Goal: Task Accomplishment & Management: Manage account settings

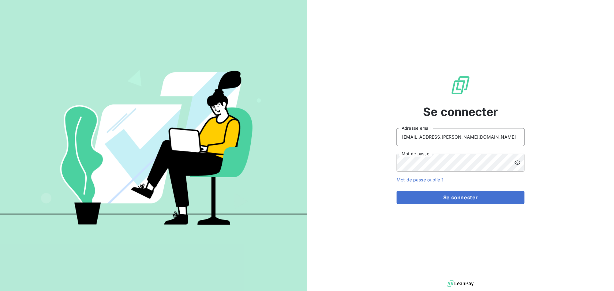
click at [466, 141] on input "[EMAIL_ADDRESS][PERSON_NAME][DOMAIN_NAME]" at bounding box center [461, 137] width 128 height 18
type input "[EMAIL_ADDRESS][PERSON_NAME][DOMAIN_NAME]"
click at [462, 199] on button "Se connecter" at bounding box center [461, 197] width 128 height 13
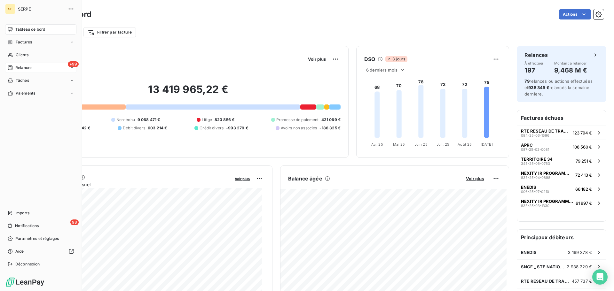
click at [30, 70] on span "Relances" at bounding box center [23, 68] width 17 height 6
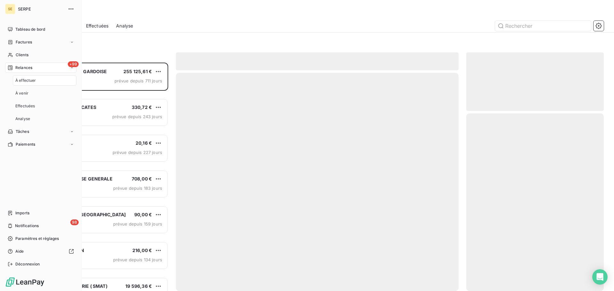
scroll to position [224, 133]
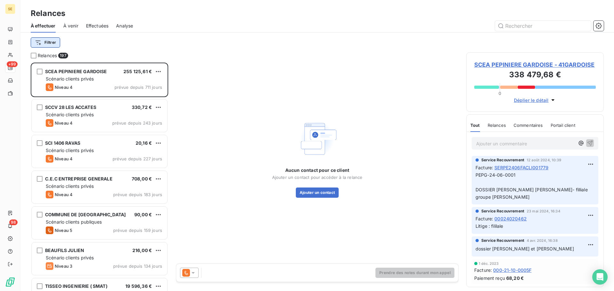
click at [46, 44] on html "SE +99 98 Relances À effectuer À venir Effectuées Analyse Filtrer Relances 197 …" at bounding box center [307, 145] width 614 height 291
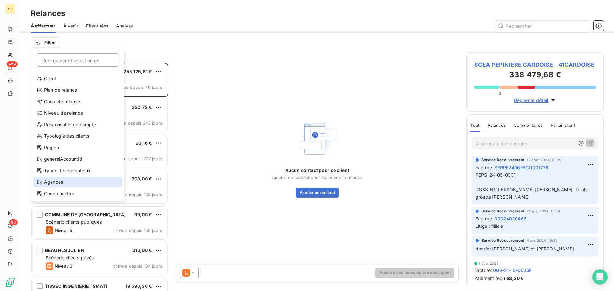
click at [82, 182] on div "Agences" at bounding box center [77, 182] width 89 height 10
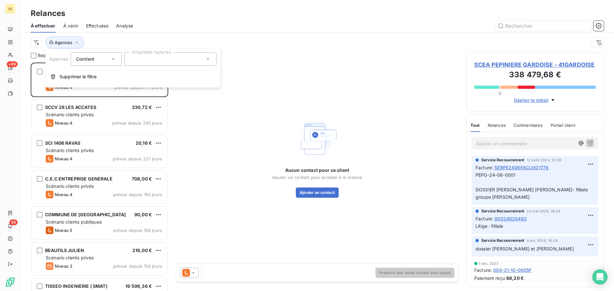
click at [155, 60] on div at bounding box center [170, 58] width 92 height 13
click at [204, 60] on div at bounding box center [170, 58] width 92 height 13
click at [204, 62] on div at bounding box center [170, 58] width 92 height 13
click at [201, 59] on div at bounding box center [170, 58] width 92 height 13
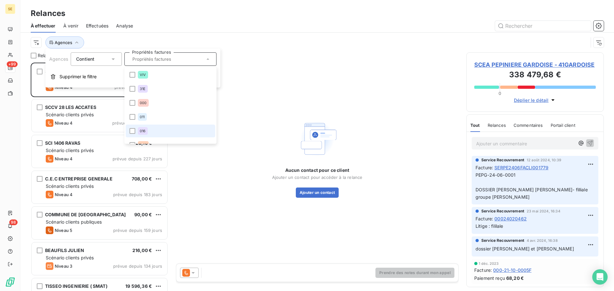
scroll to position [8, 0]
click at [132, 135] on div at bounding box center [133, 138] width 6 height 6
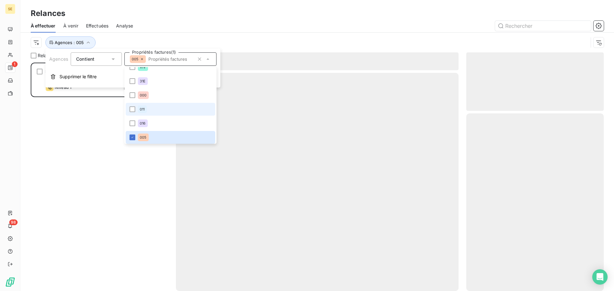
scroll to position [93, 0]
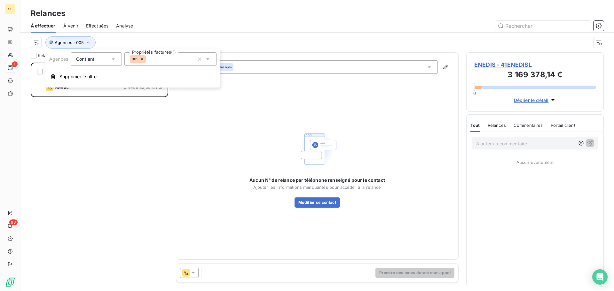
click at [171, 60] on div "005" at bounding box center [170, 58] width 92 height 13
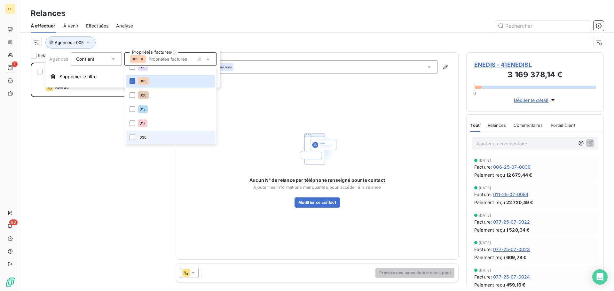
scroll to position [78, 0]
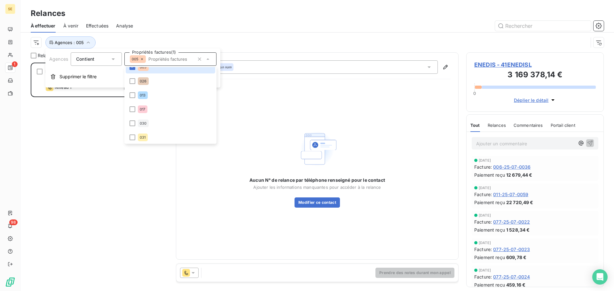
click at [232, 31] on div at bounding box center [372, 26] width 463 height 10
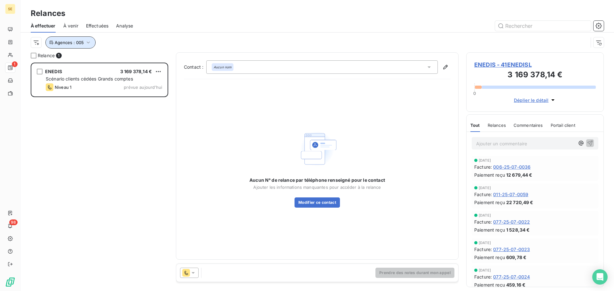
click at [86, 40] on icon "button" at bounding box center [88, 42] width 6 height 6
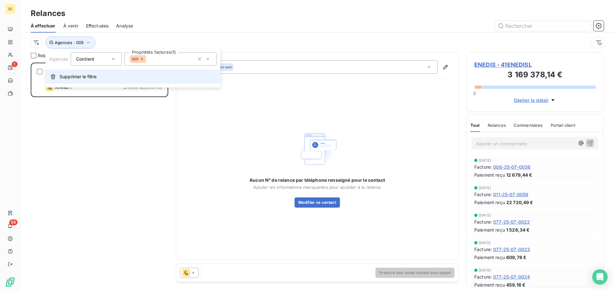
click at [84, 76] on span "Supprimer le filtre" at bounding box center [78, 77] width 37 height 6
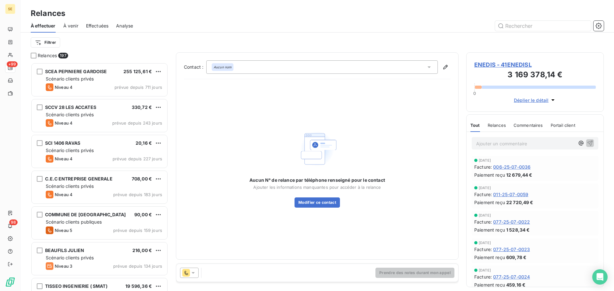
click at [119, 39] on div "Filtrer" at bounding box center [317, 42] width 573 height 12
click at [44, 45] on html "SE +99 98 Relances À effectuer À venir Effectuées Analyse Filtrer Relances 197 …" at bounding box center [307, 145] width 614 height 291
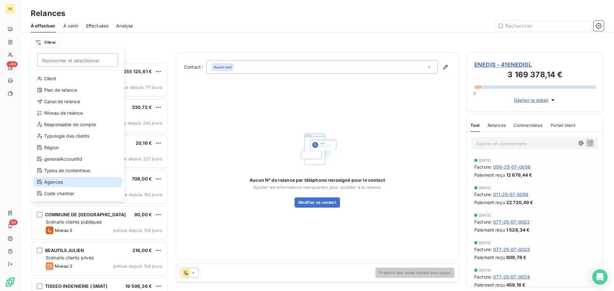
click at [60, 177] on div "Agences" at bounding box center [77, 182] width 89 height 10
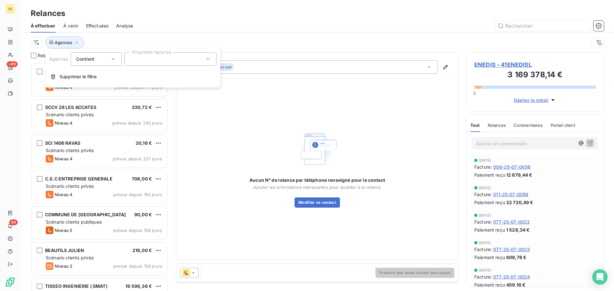
click at [149, 60] on div at bounding box center [170, 58] width 92 height 13
click at [164, 39] on div "Agences" at bounding box center [310, 42] width 558 height 12
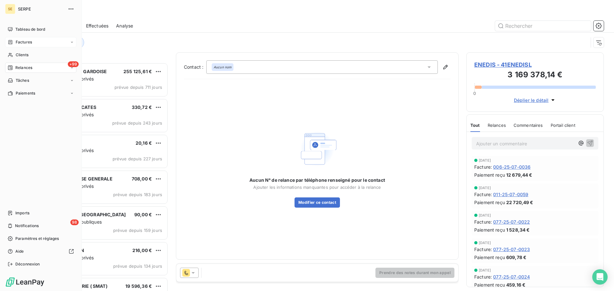
click at [22, 41] on span "Factures" at bounding box center [24, 42] width 16 height 6
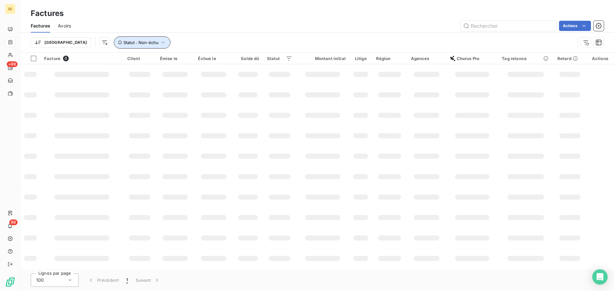
click at [160, 44] on icon "button" at bounding box center [163, 42] width 6 height 6
click at [182, 57] on span "non-échue" at bounding box center [171, 59] width 24 height 6
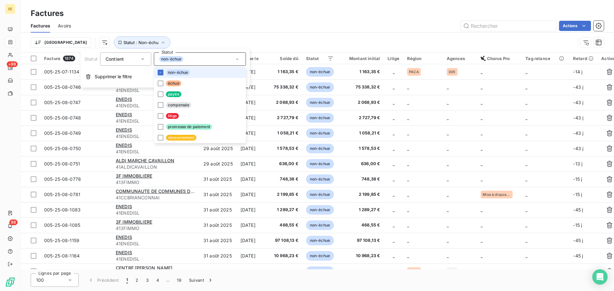
click at [180, 69] on li "non-échue" at bounding box center [200, 72] width 92 height 11
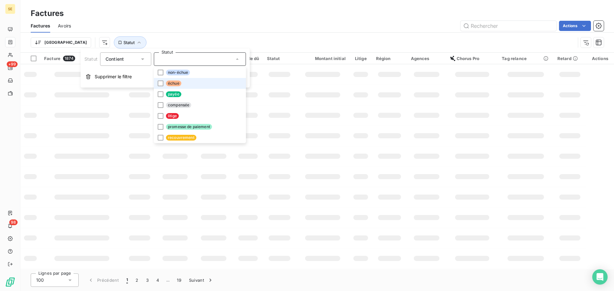
click at [179, 82] on span "échue" at bounding box center [173, 84] width 15 height 6
click at [188, 36] on div "Trier Statut : Échu" at bounding box center [317, 43] width 573 height 20
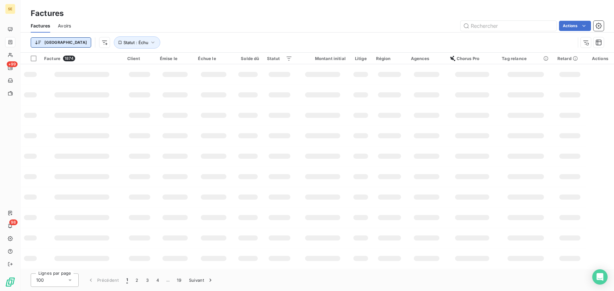
click at [46, 39] on html "SE +99 98 Factures Factures Avoirs Actions Trier Statut : Échu Facture 1874 Cli…" at bounding box center [307, 145] width 614 height 291
click at [206, 31] on html "SE +99 98 Factures Factures Avoirs Actions Trier Statut : Échu Facture 1874 Cli…" at bounding box center [307, 145] width 614 height 291
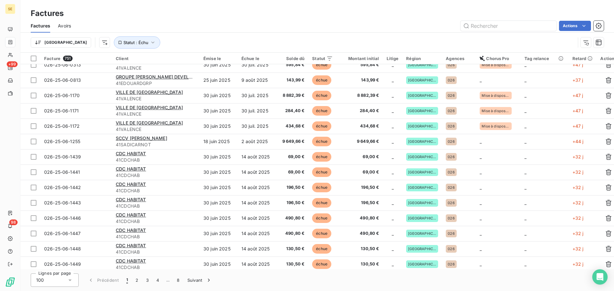
scroll to position [1333, 0]
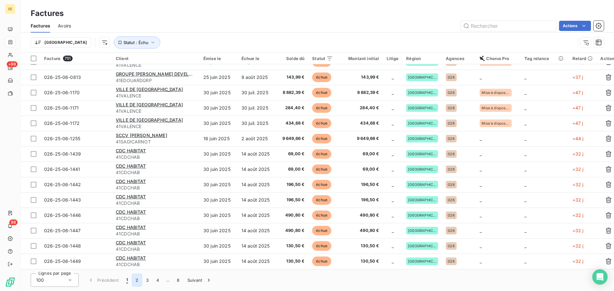
click at [137, 282] on button "2" at bounding box center [137, 280] width 10 height 13
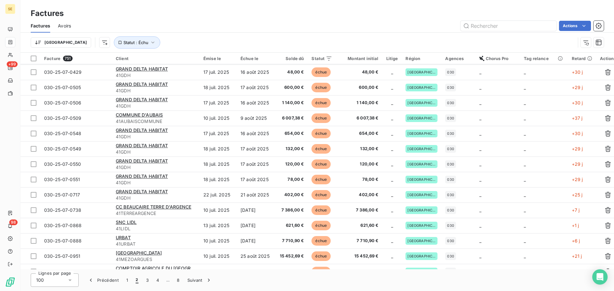
scroll to position [1331, 0]
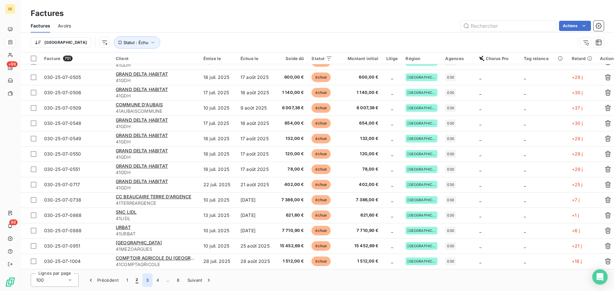
click at [146, 279] on button "3" at bounding box center [147, 280] width 10 height 13
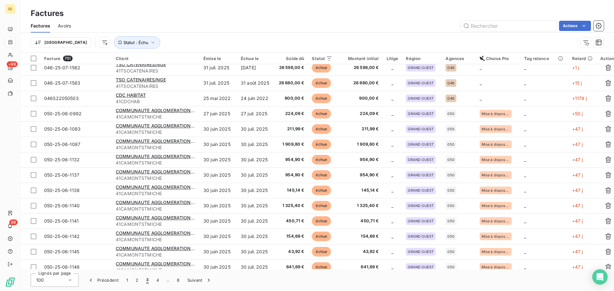
scroll to position [1333, 0]
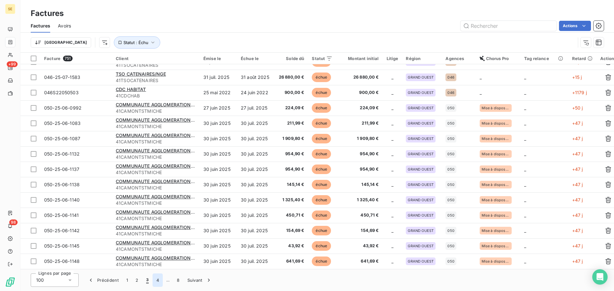
click at [157, 280] on button "4" at bounding box center [158, 280] width 10 height 13
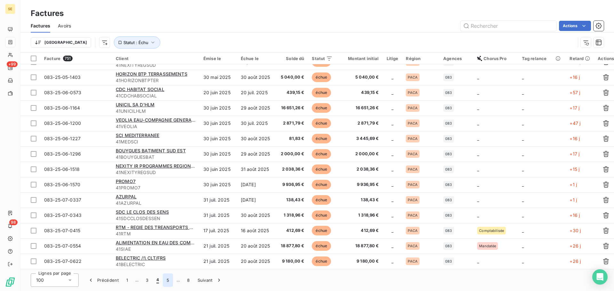
click at [170, 280] on button "5" at bounding box center [168, 280] width 10 height 13
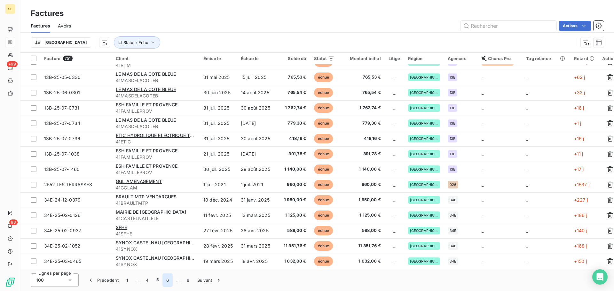
click at [171, 280] on button "6" at bounding box center [168, 280] width 10 height 13
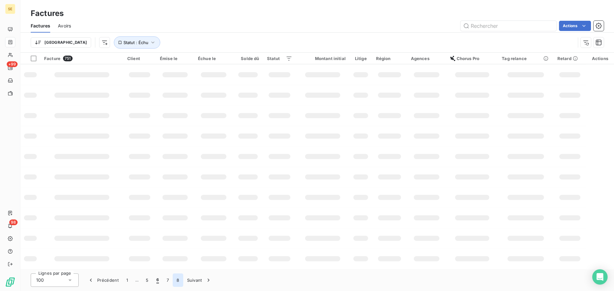
click at [179, 281] on button "8" at bounding box center [178, 280] width 10 height 13
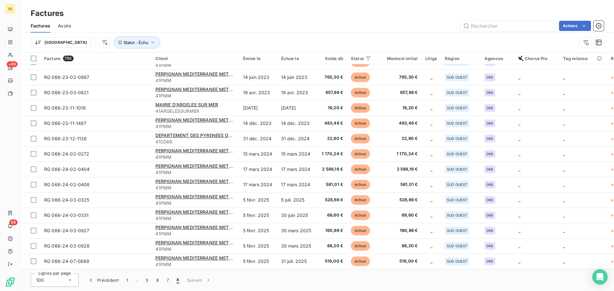
scroll to position [565, 0]
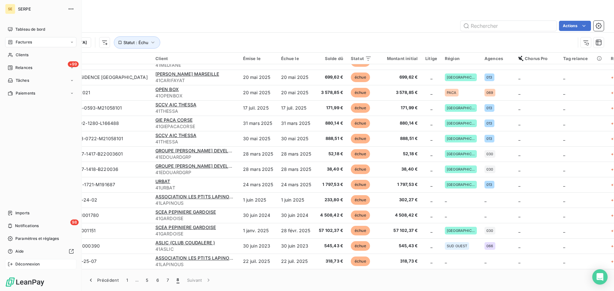
click at [36, 265] on span "Déconnexion" at bounding box center [27, 265] width 25 height 6
